Goal: Task Accomplishment & Management: Complete application form

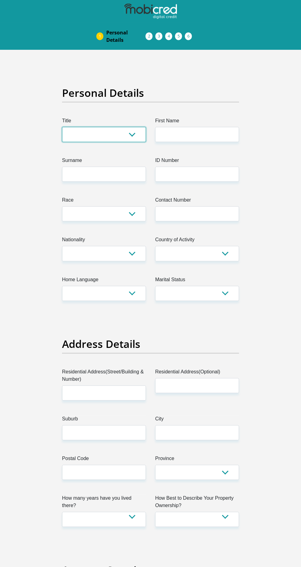
click at [122, 134] on select "Mr Ms Mrs Dr [PERSON_NAME]" at bounding box center [104, 134] width 84 height 15
select select "Mrs"
click at [212, 134] on input "First Name" at bounding box center [197, 134] width 84 height 15
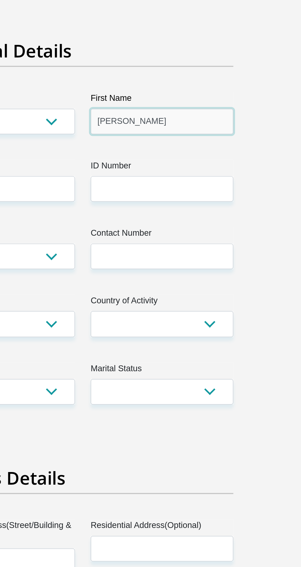
type input "[PERSON_NAME]"
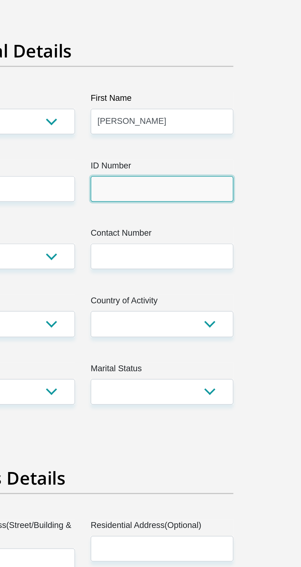
click at [210, 172] on input "ID Number" at bounding box center [197, 174] width 84 height 15
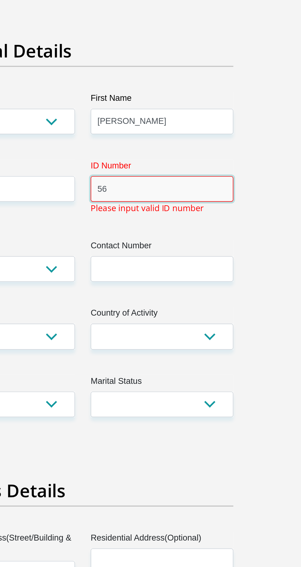
type input "5"
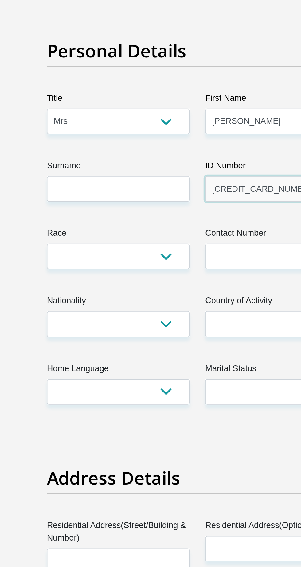
type input "[CREDIT_CARD_NUMBER]"
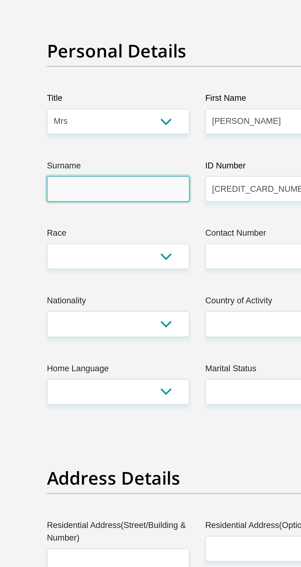
click at [126, 173] on input "Surname" at bounding box center [104, 174] width 84 height 15
type input "Schoeman"
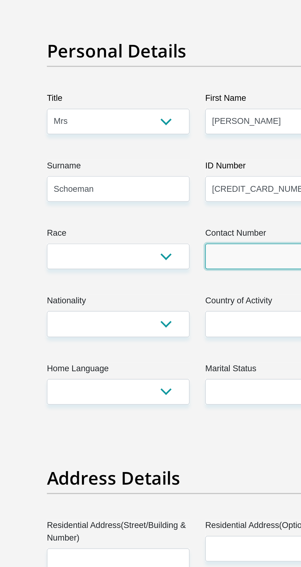
type input "0825862777"
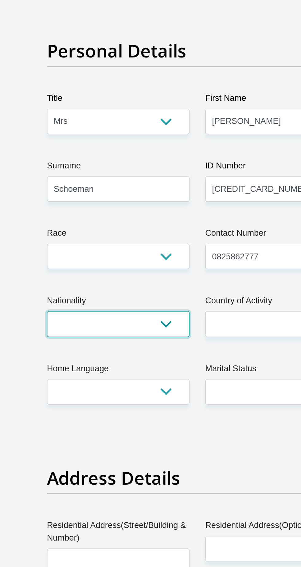
select select "ZAF"
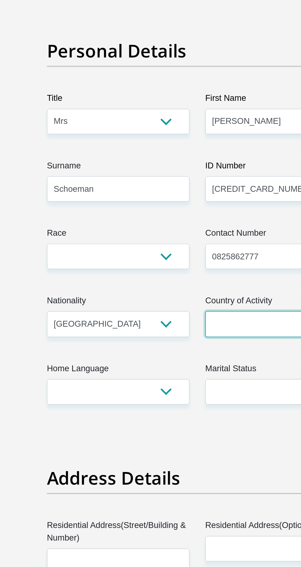
select select "ZAF"
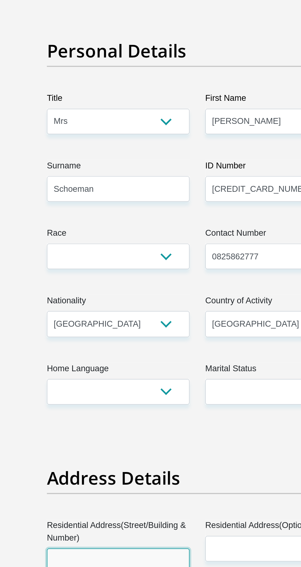
type input "[STREET_ADDRESS][PERSON_NAME]"
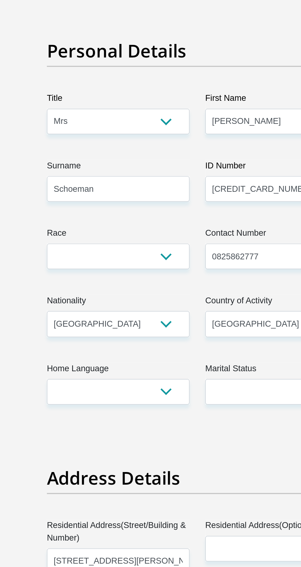
type input "[GEOGRAPHIC_DATA]"
type input "0146"
click at [135, 216] on select "Black Coloured Indian White Other" at bounding box center [104, 213] width 84 height 15
select select "4"
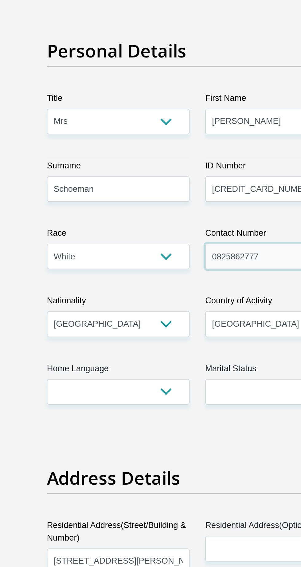
click at [191, 212] on input "0825862777" at bounding box center [197, 213] width 84 height 15
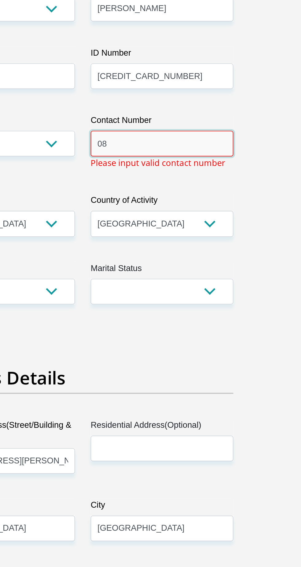
type input "0"
click at [183, 214] on input "062 414 7158" at bounding box center [197, 213] width 84 height 15
click at [179, 213] on input "062 414 758" at bounding box center [197, 213] width 84 height 15
click at [197, 215] on input "062 414 758" at bounding box center [197, 213] width 84 height 15
click at [199, 216] on input "062 414 758" at bounding box center [197, 213] width 84 height 15
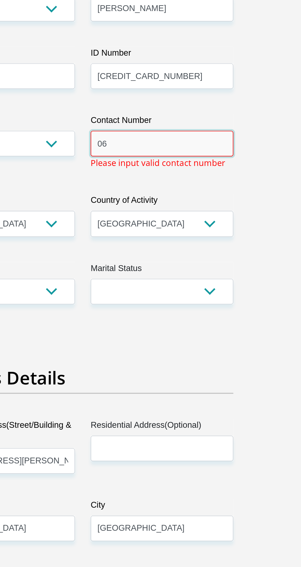
type input "0"
click at [180, 215] on input "062 414 7158" at bounding box center [197, 213] width 84 height 15
click at [181, 211] on input "062 414 7158" at bounding box center [197, 213] width 84 height 15
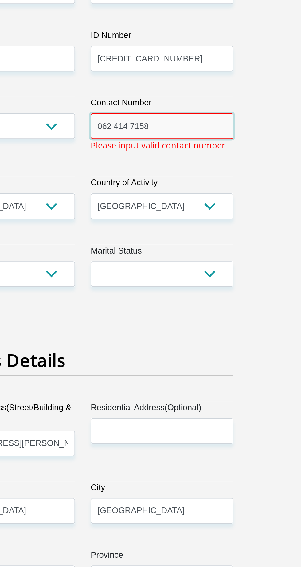
click at [178, 213] on input "062 414 7158" at bounding box center [197, 213] width 84 height 15
click at [186, 215] on input "062 4147158" at bounding box center [197, 213] width 84 height 15
click at [184, 212] on input "062 4147158" at bounding box center [197, 213] width 84 height 15
click at [185, 212] on input "062 4147158" at bounding box center [197, 213] width 84 height 15
click at [182, 216] on input "062 4147158" at bounding box center [197, 213] width 84 height 15
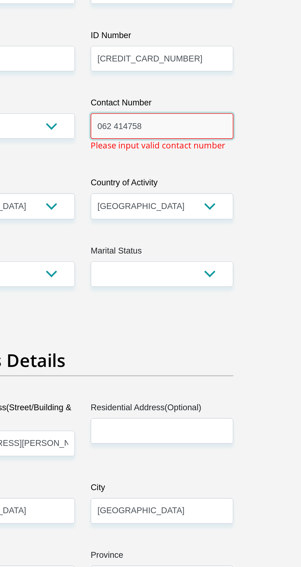
click at [229, 212] on input "062 414758" at bounding box center [197, 213] width 84 height 15
click at [170, 216] on input "062 414758" at bounding box center [197, 213] width 84 height 15
click at [171, 213] on input "062 414758" at bounding box center [197, 213] width 84 height 15
click at [166, 214] on input "062 414758" at bounding box center [197, 213] width 84 height 15
click at [225, 215] on input "062414758" at bounding box center [197, 213] width 84 height 15
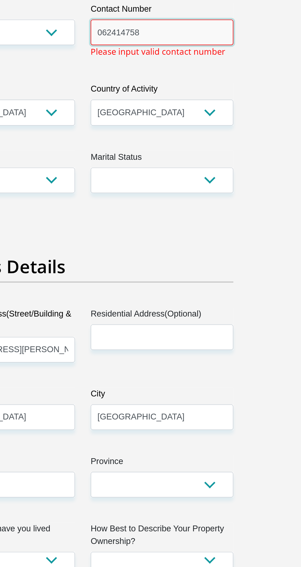
type input "062414758"
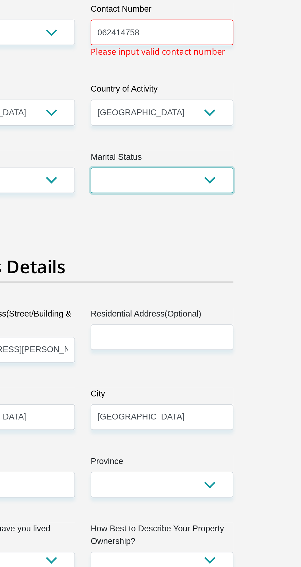
click at [223, 301] on select "Married ANC Single Divorced Widowed Married COP or Customary Law" at bounding box center [197, 300] width 84 height 15
select select "1"
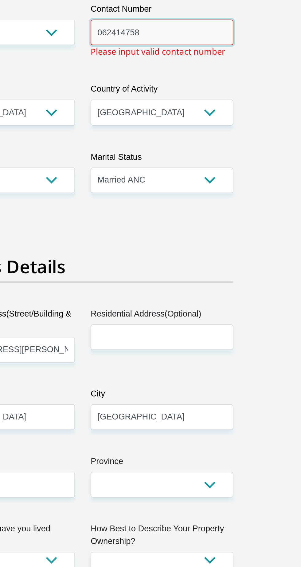
click at [213, 215] on input "062414758" at bounding box center [197, 213] width 84 height 15
type input "0"
click at [175, 215] on input "062 414 7158" at bounding box center [197, 213] width 84 height 15
click at [184, 204] on label "Contact Number" at bounding box center [197, 201] width 84 height 10
click at [184, 206] on input "062 414 7158" at bounding box center [197, 213] width 84 height 15
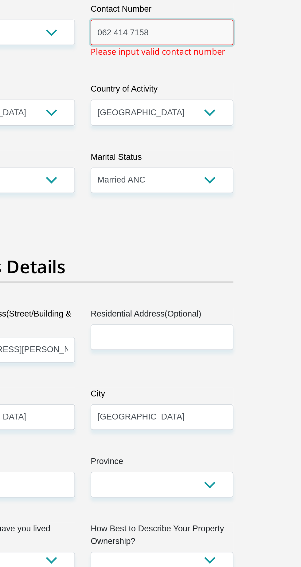
click at [179, 213] on input "062 414 7158" at bounding box center [197, 213] width 84 height 15
click at [168, 212] on input "062 4147158" at bounding box center [197, 213] width 84 height 15
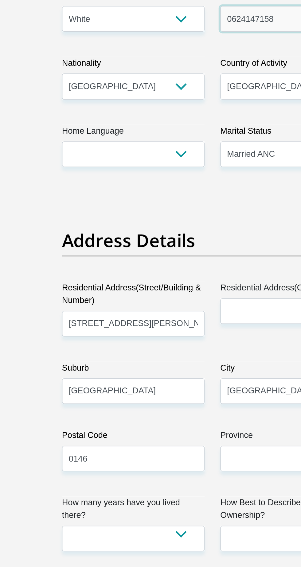
type input "0624147158"
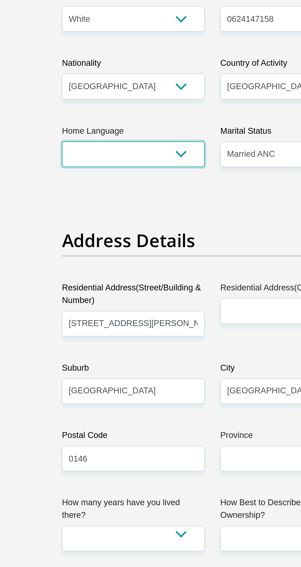
click at [134, 295] on select "Afrikaans English Sepedi South Ndebele Southern Sotho Swati Tsonga Tswana Venda…" at bounding box center [104, 293] width 84 height 15
select select "eng"
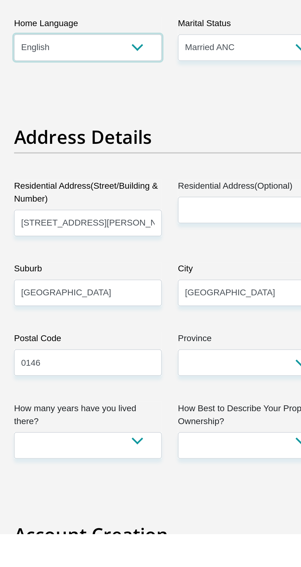
scroll to position [8, 0]
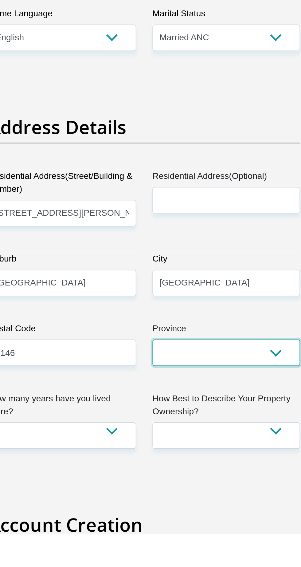
click at [213, 459] on select "Eastern Cape Free State [GEOGRAPHIC_DATA] [GEOGRAPHIC_DATA][DATE] [GEOGRAPHIC_D…" at bounding box center [197, 464] width 84 height 15
select select "Gauteng"
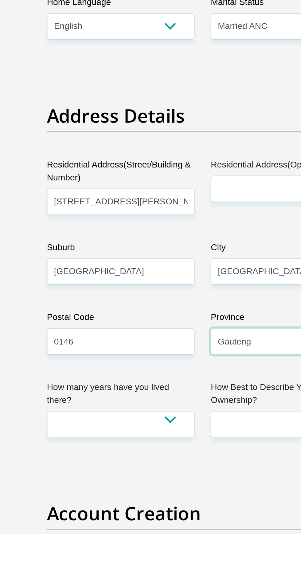
scroll to position [15, 0]
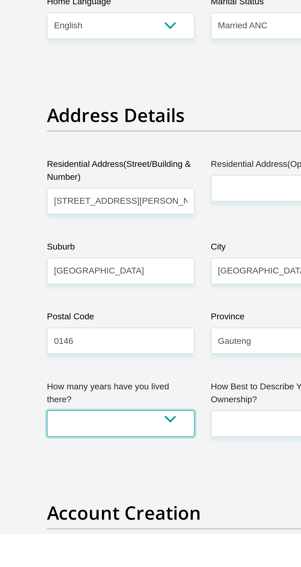
click at [138, 500] on select "less than 1 year 1-3 years 3-5 years 5+ years" at bounding box center [104, 504] width 84 height 15
select select "5"
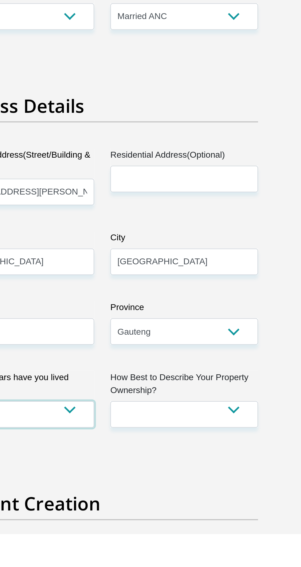
scroll to position [21, 0]
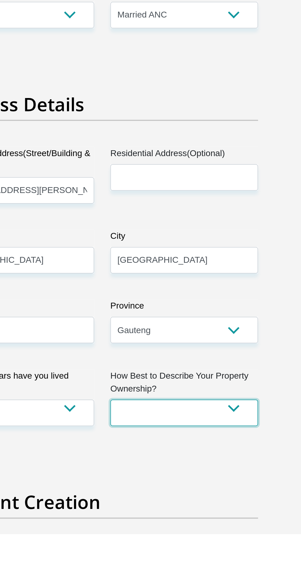
click at [239, 499] on select "Owned Rented Family Owned Company Dwelling" at bounding box center [197, 498] width 84 height 15
select select "Rented"
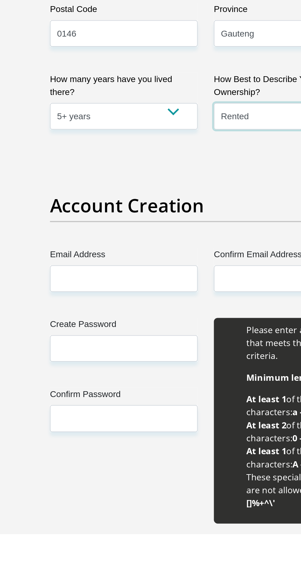
scroll to position [190, 0]
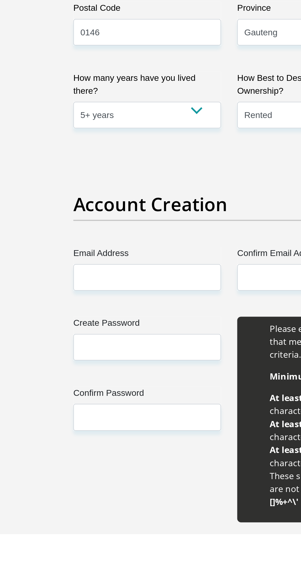
click at [122, 409] on label "Email Address" at bounding box center [104, 409] width 84 height 10
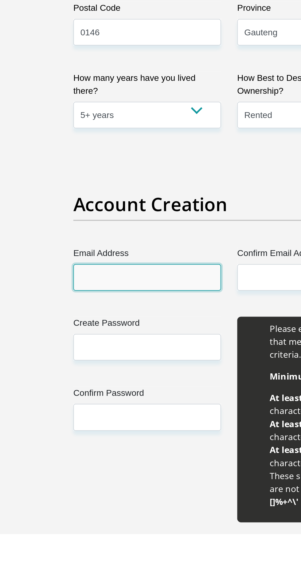
click at [122, 414] on input "Email Address" at bounding box center [104, 421] width 84 height 15
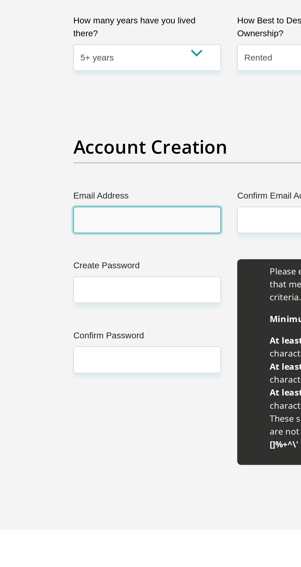
type input "[EMAIL_ADDRESS][DOMAIN_NAME]"
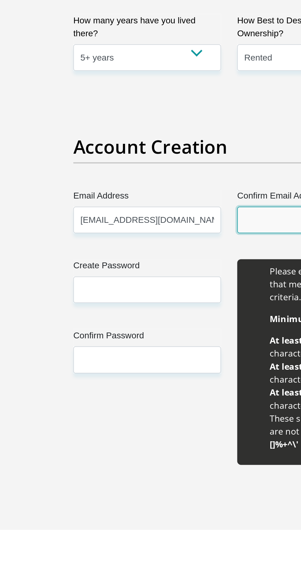
type input "[EMAIL_ADDRESS][DOMAIN_NAME]"
type input "Johmari"
type input "Schoeman"
type input "0825862777"
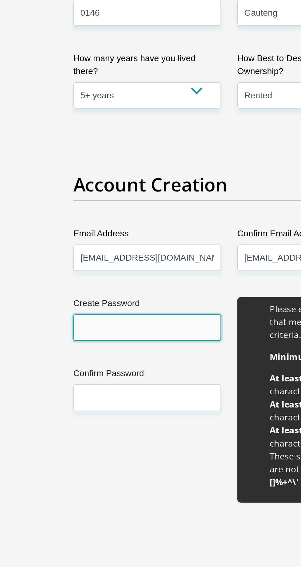
click at [121, 429] on input "Create Password" at bounding box center [104, 430] width 84 height 15
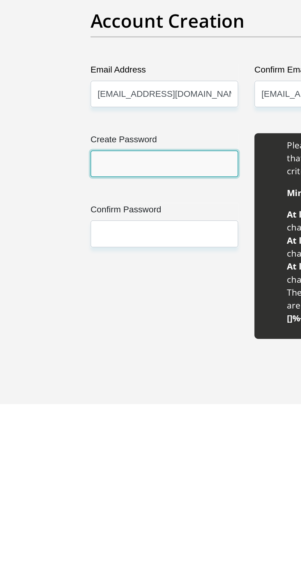
type input "F"
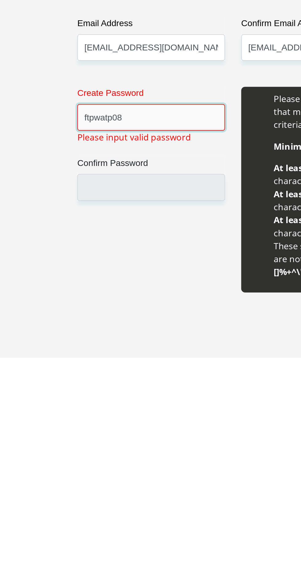
click at [71, 428] on input "ftpwatp08" at bounding box center [104, 430] width 84 height 15
click at [66, 431] on input "ftpwatp08" at bounding box center [104, 430] width 84 height 15
click at [70, 432] on input "ftpwatp08" at bounding box center [104, 430] width 84 height 15
click at [67, 431] on input "ftpwatp08" at bounding box center [104, 430] width 84 height 15
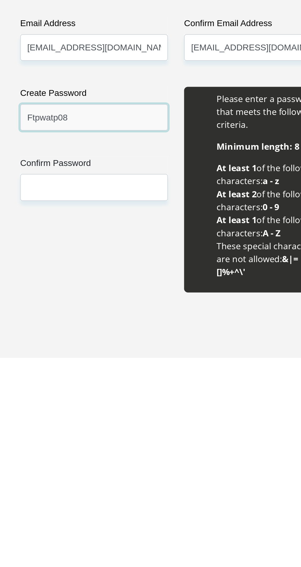
type input "Ftpwatp08"
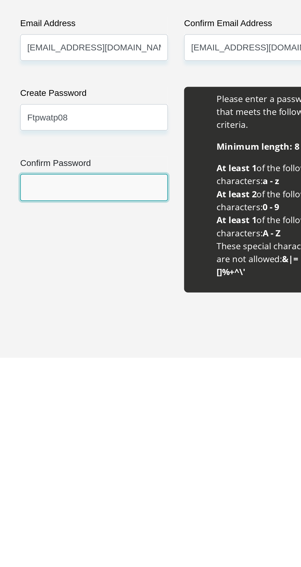
click at [112, 468] on input "Confirm Password" at bounding box center [104, 470] width 84 height 15
click at [94, 468] on input "Confirm Password" at bounding box center [104, 470] width 84 height 15
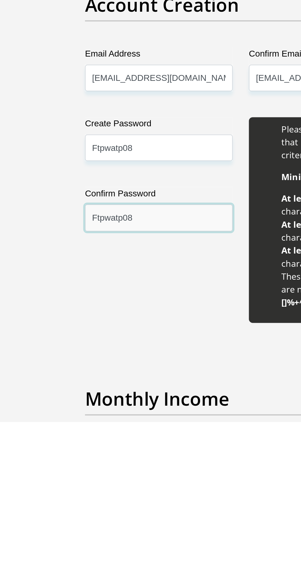
scroll to position [240, 0]
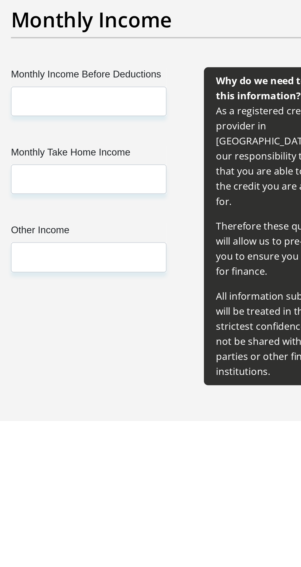
type input "Ftpwatp08"
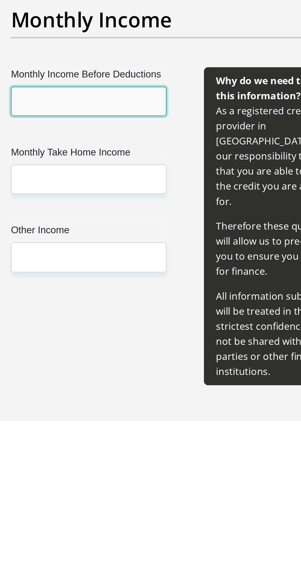
click at [129, 404] on input "Monthly Income Before Deductions" at bounding box center [101, 404] width 79 height 15
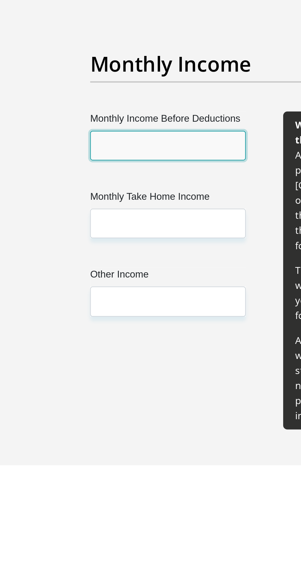
scroll to position [431, 0]
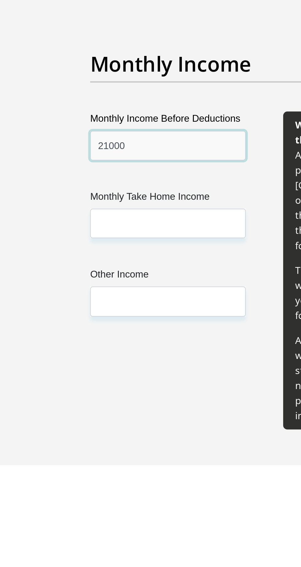
type input "21000"
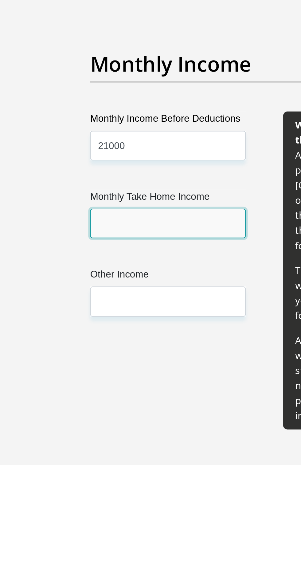
click at [115, 442] on input "Monthly Take Home Income" at bounding box center [101, 443] width 79 height 15
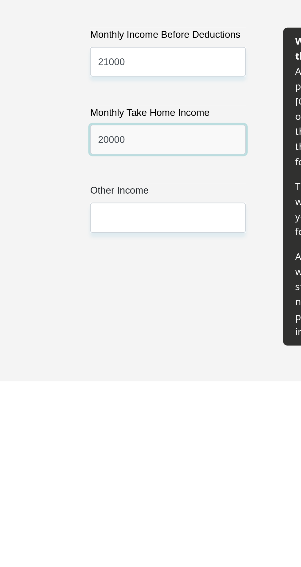
type input "20000"
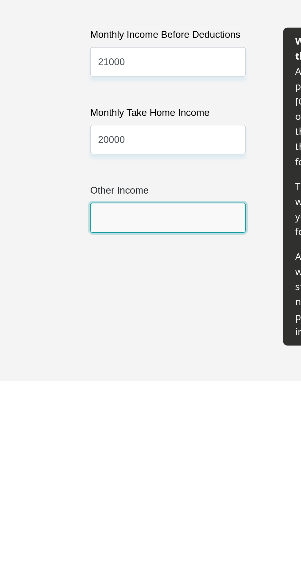
click at [120, 482] on input "Other Income" at bounding box center [101, 483] width 79 height 15
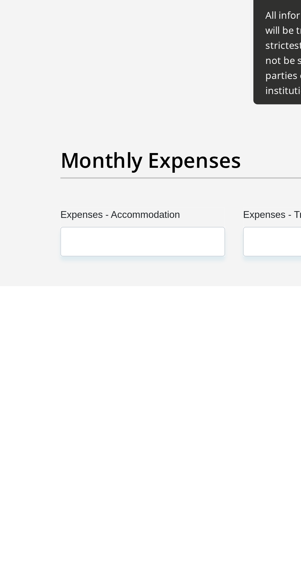
scroll to position [514, 0]
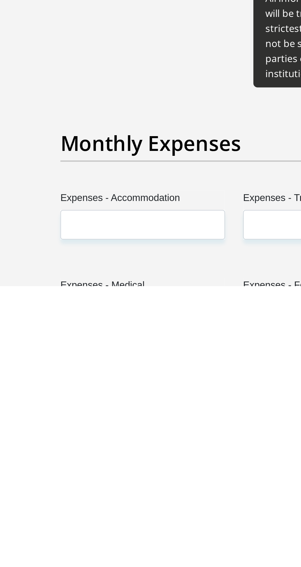
type input "0"
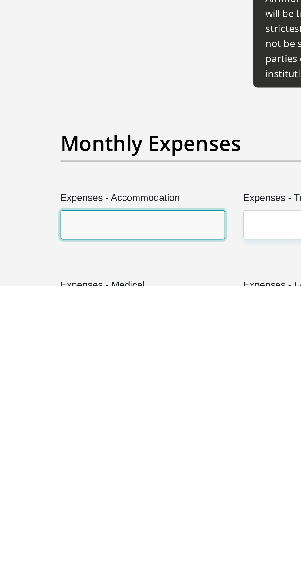
click at [128, 528] on input "Expenses - Accommodation" at bounding box center [104, 535] width 84 height 15
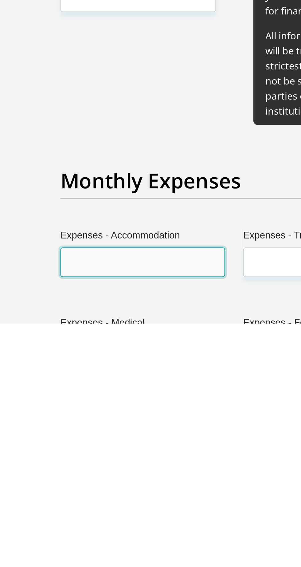
scroll to position [514, 0]
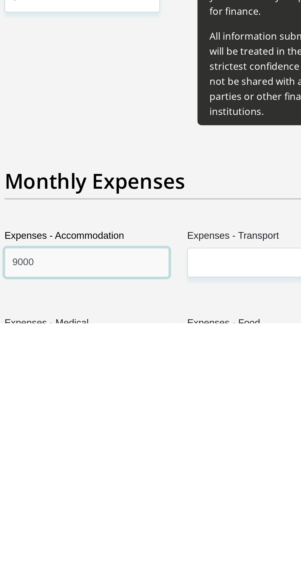
type input "9000"
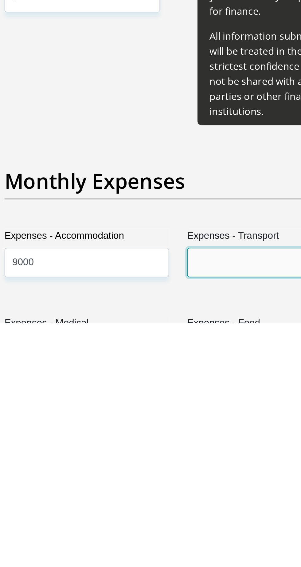
click at [188, 529] on input "Expenses - Transport" at bounding box center [197, 536] width 84 height 15
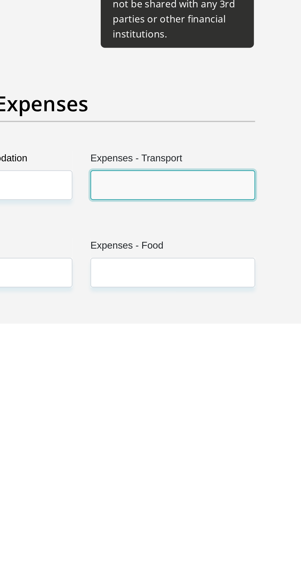
scroll to position [553, 0]
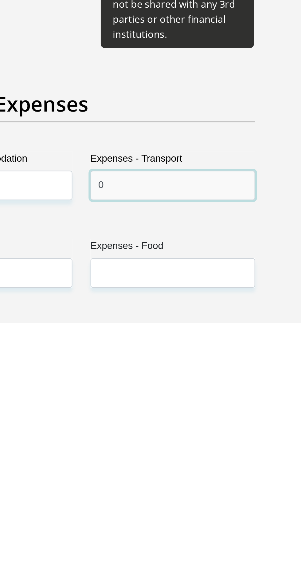
type input "0"
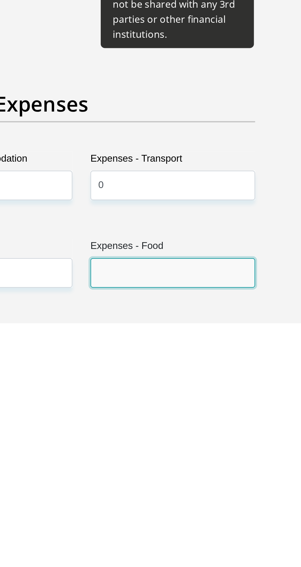
click at [204, 534] on input "Expenses - Food" at bounding box center [197, 541] width 84 height 15
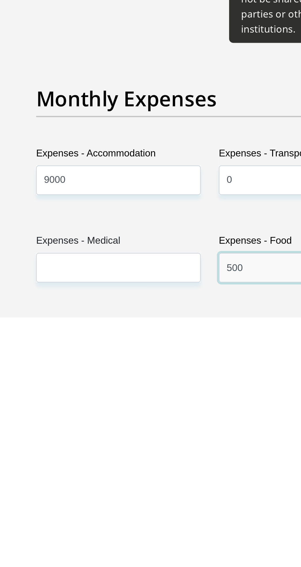
scroll to position [553, 0]
type input "500"
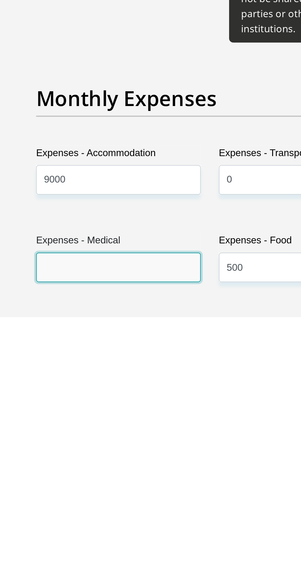
click at [126, 534] on input "Expenses - Medical" at bounding box center [104, 541] width 84 height 15
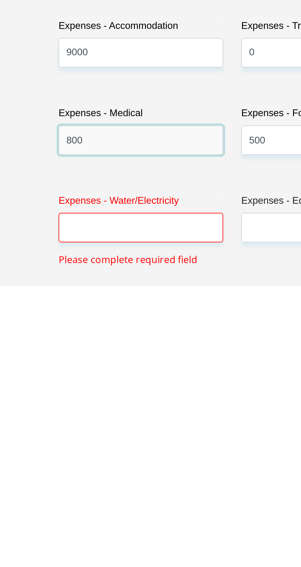
scroll to position [604, 0]
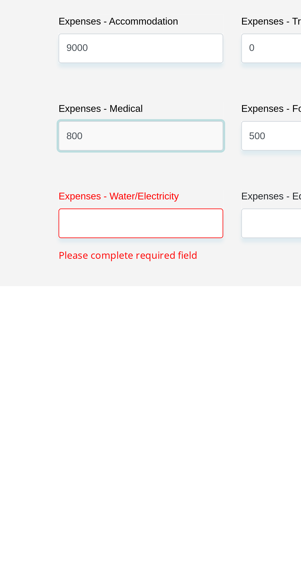
type input "800"
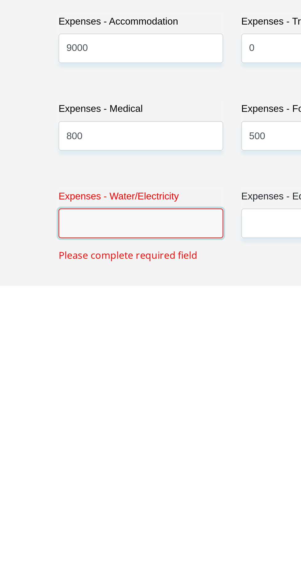
click at [132, 528] on input "Expenses - Water/Electricity" at bounding box center [104, 535] width 84 height 15
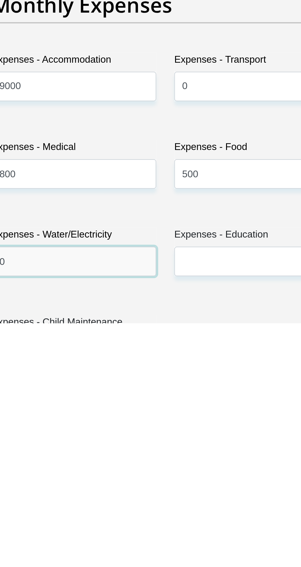
type input "0"
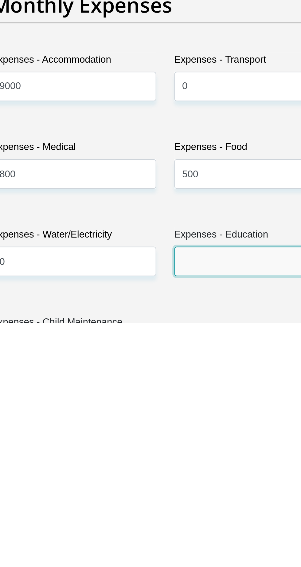
click at [199, 528] on input "Expenses - Education" at bounding box center [197, 535] width 84 height 15
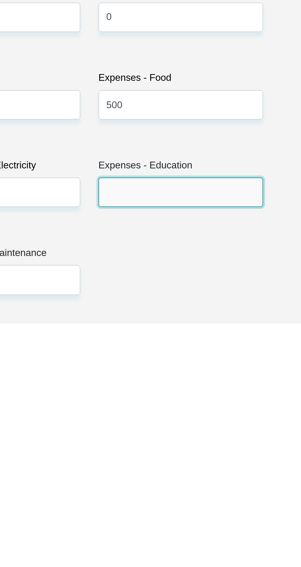
scroll to position [642, 0]
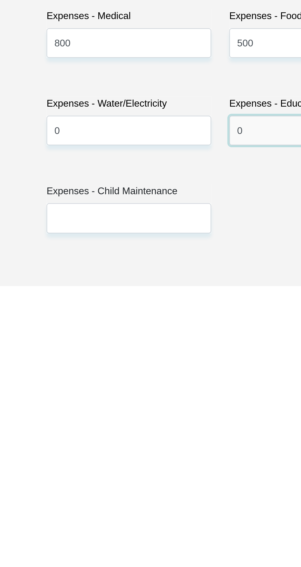
type input "0"
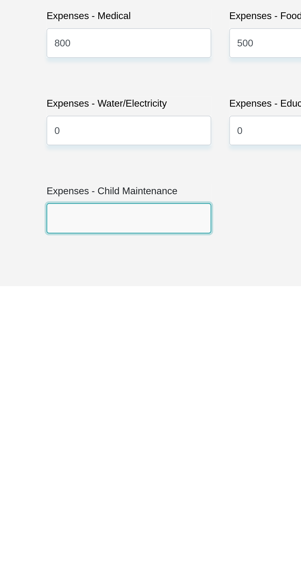
click at [131, 525] on input "Expenses - Child Maintenance" at bounding box center [104, 532] width 84 height 15
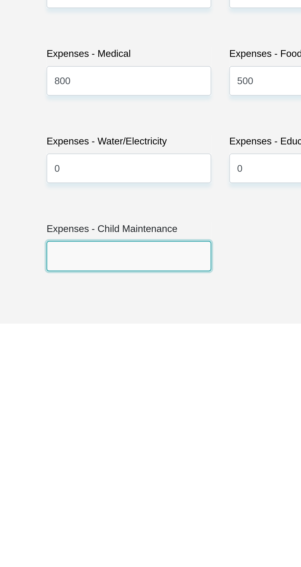
scroll to position [651, 0]
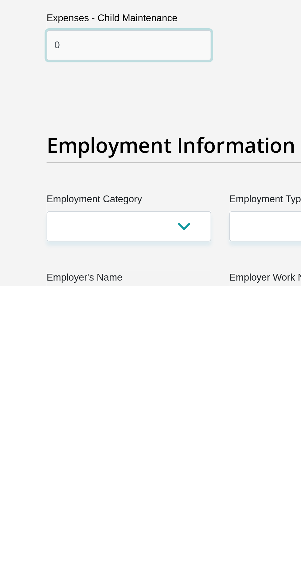
type input "0"
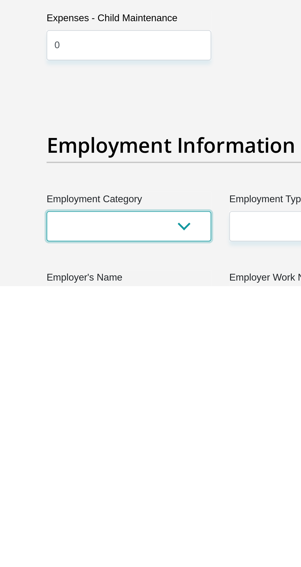
click at [136, 529] on select "AGRICULTURE ALCOHOL & TOBACCO CONSTRUCTION MATERIALS METALLURGY EQUIPMENT FOR R…" at bounding box center [104, 536] width 84 height 15
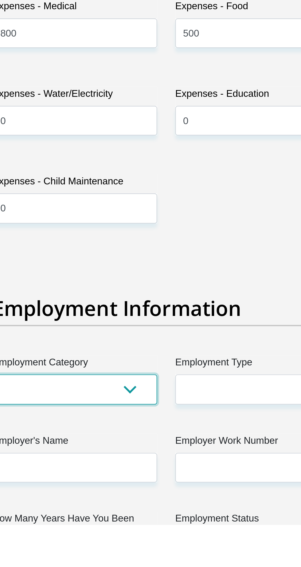
scroll to position [779, 0]
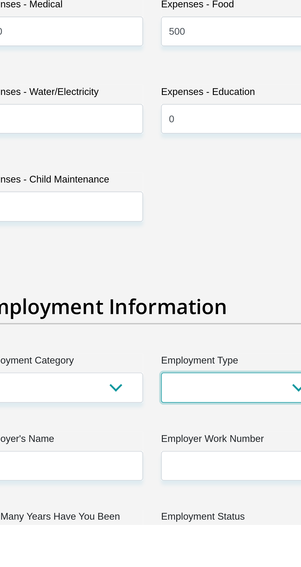
click at [203, 490] on select "College/Lecturer Craft Seller Creative Driver Executive Farmer Forces - Non Com…" at bounding box center [197, 497] width 84 height 15
select select "Unknown/Other"
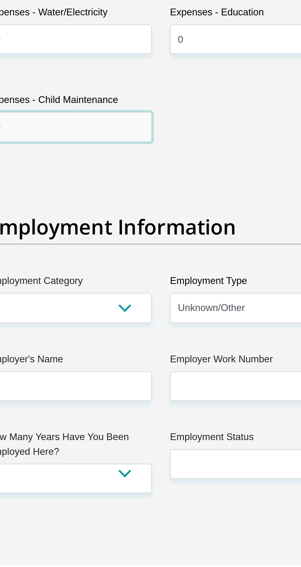
scroll to position [844, 0]
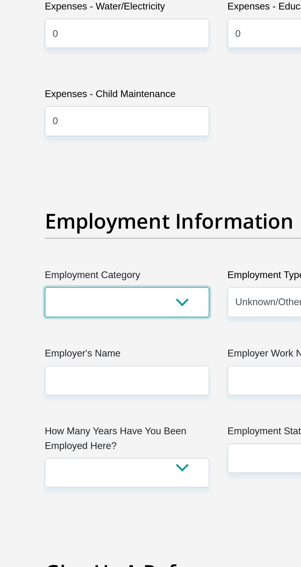
click at [130, 424] on select "AGRICULTURE ALCOHOL & TOBACCO CONSTRUCTION MATERIALS METALLURGY EQUIPMENT FOR R…" at bounding box center [104, 431] width 84 height 15
select select "32"
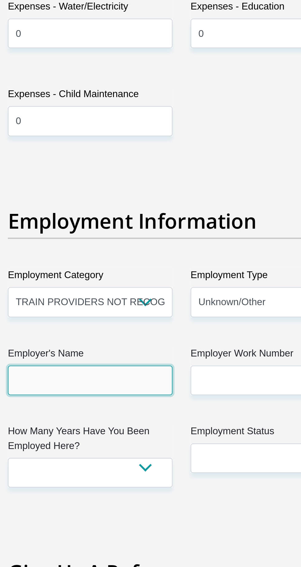
click at [124, 464] on input "Employer's Name" at bounding box center [104, 471] width 84 height 15
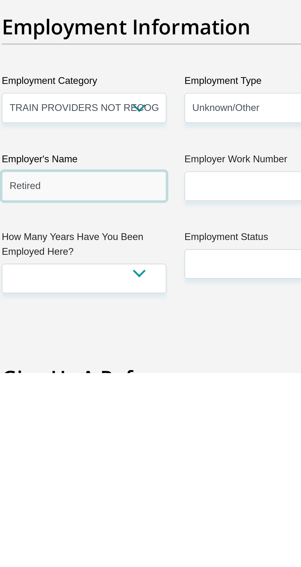
type input "Retired"
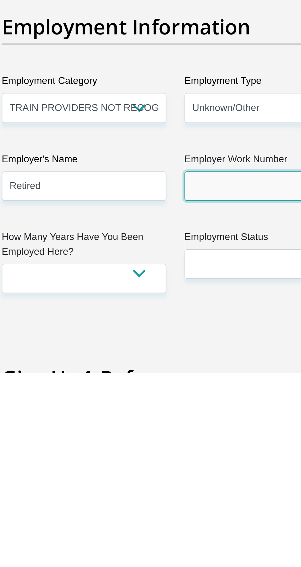
click at [193, 464] on input "Employer Work Number" at bounding box center [197, 471] width 84 height 15
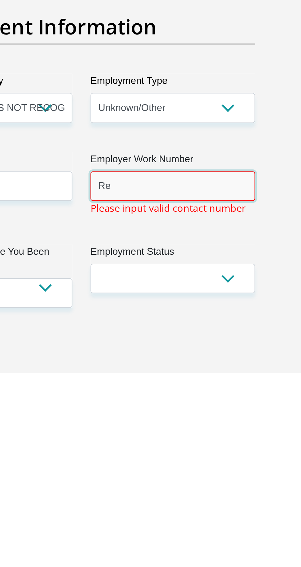
type input "R"
type input "08"
type input "082 586 2777"
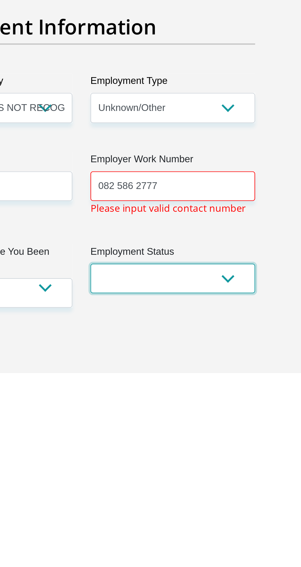
click at [208, 511] on select "Permanent/Full-time Part-time/Casual [DEMOGRAPHIC_DATA] Worker Self-Employed Ho…" at bounding box center [197, 518] width 84 height 15
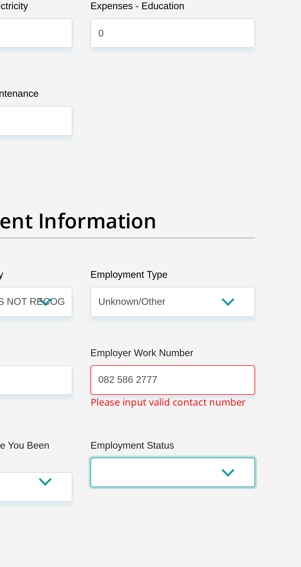
select select "6"
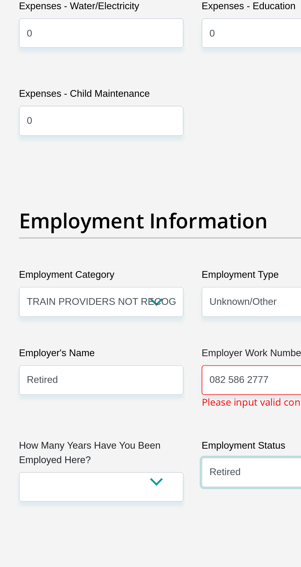
scroll to position [851, 0]
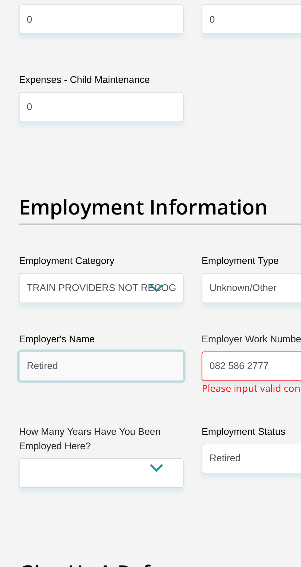
click at [126, 457] on input "Retired" at bounding box center [104, 464] width 84 height 15
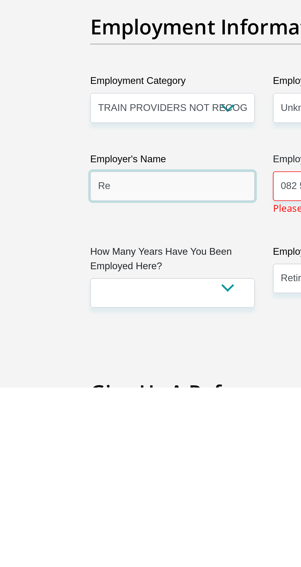
type input "R"
click at [83, 457] on input "Gautengdep" at bounding box center [104, 464] width 84 height 15
click at [90, 457] on input "Gautengdep" at bounding box center [104, 464] width 84 height 15
click at [85, 457] on input "Gautengdep" at bounding box center [104, 464] width 84 height 15
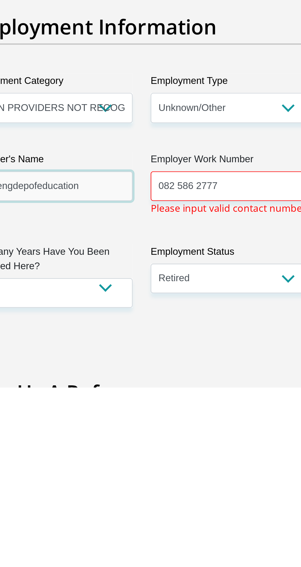
type input "Gautengdepofeducation"
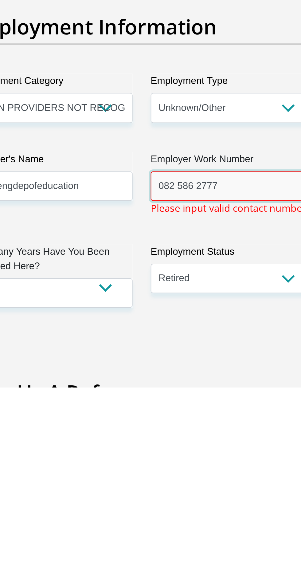
click at [204, 457] on input "082 586 2777" at bounding box center [197, 464] width 84 height 15
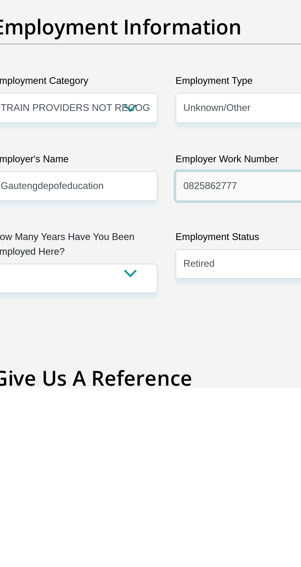
type input "0825862777"
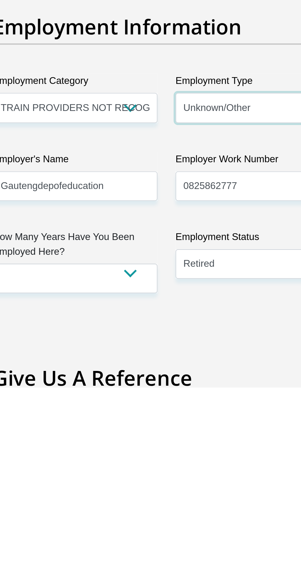
click at [202, 417] on select "College/Lecturer Craft Seller Creative Driver Executive Farmer Forces - Non Com…" at bounding box center [197, 424] width 84 height 15
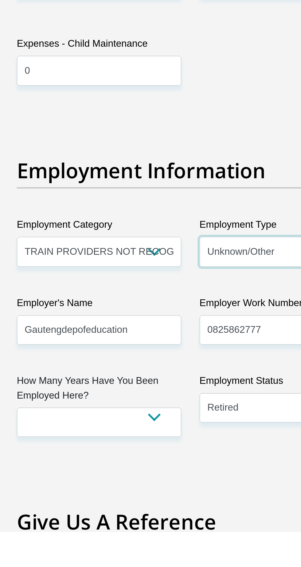
scroll to position [851, 0]
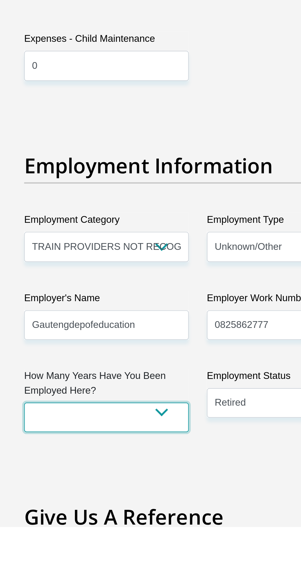
click at [139, 504] on select "less than 1 year 1-3 years 3-5 years 5+ years" at bounding box center [104, 511] width 84 height 15
select select "60"
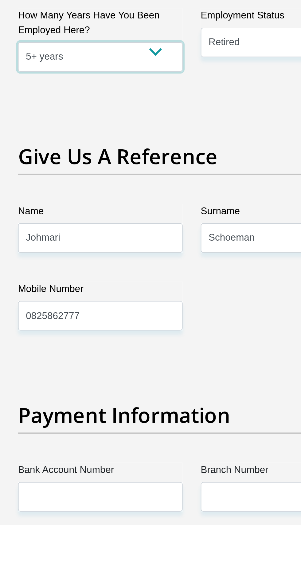
scroll to position [1035, 0]
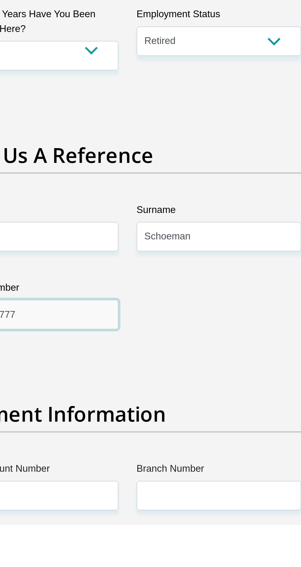
click at [113, 452] on input "0825862777" at bounding box center [104, 459] width 84 height 15
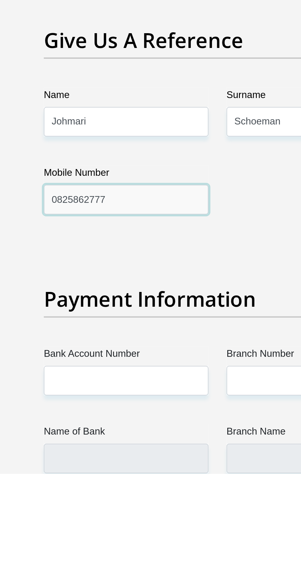
scroll to position [1067, 0]
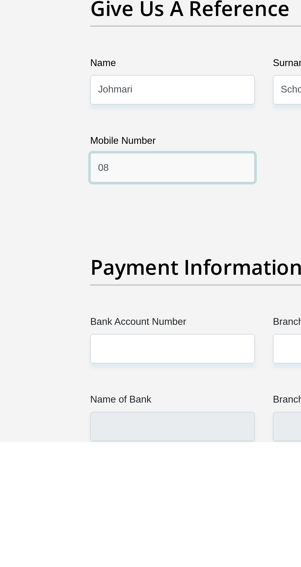
type input "0"
type input "0825455657"
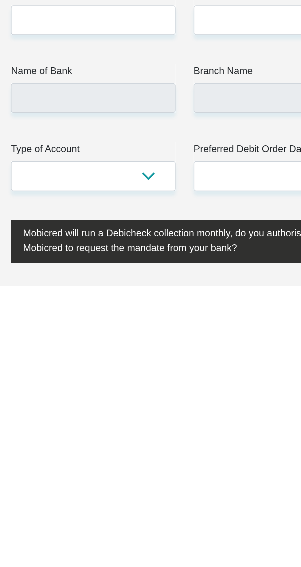
scroll to position [1196, 0]
